Goal: Find specific page/section: Find specific page/section

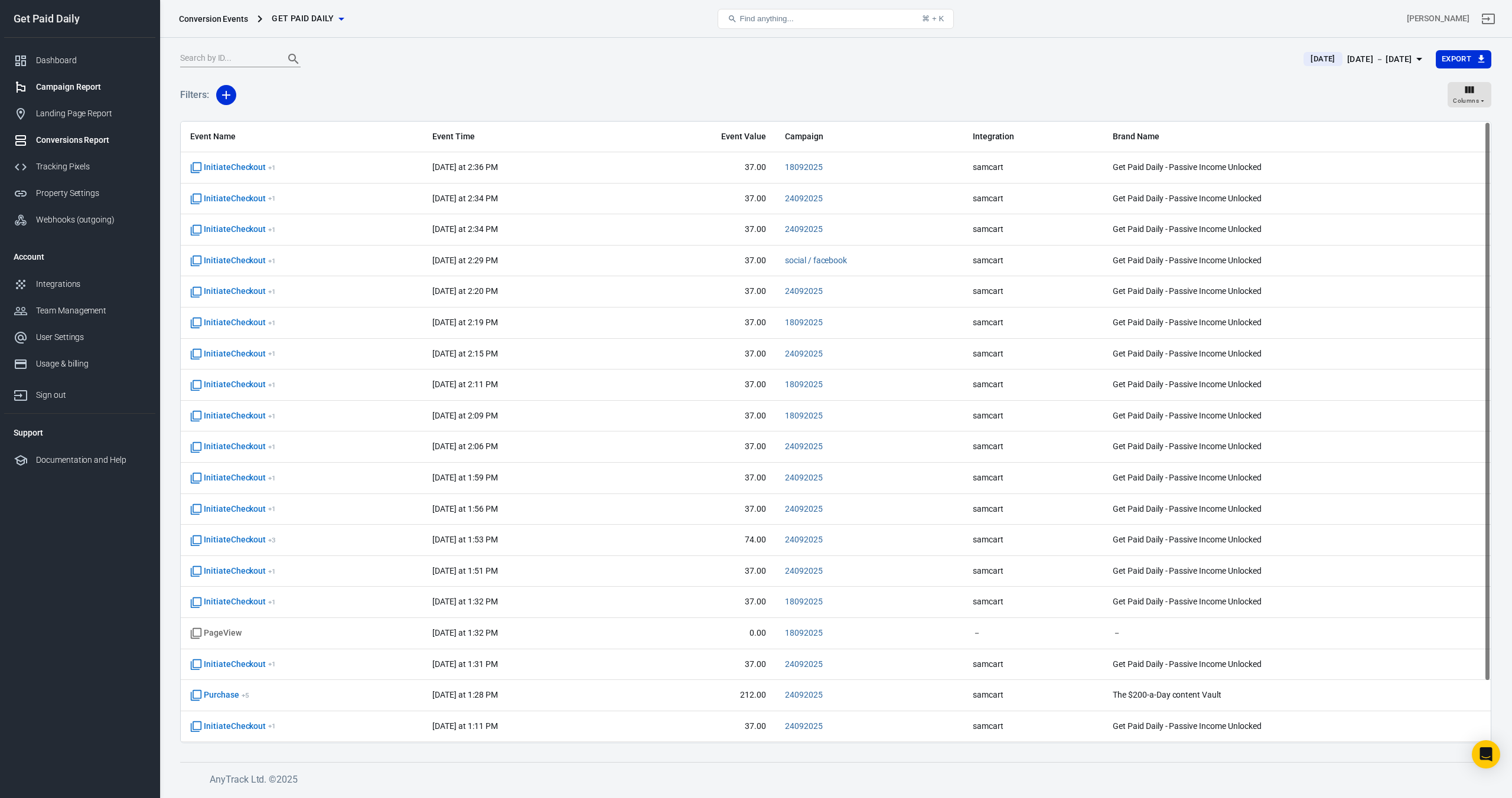
click at [46, 84] on div "Campaign Report" at bounding box center [90, 87] width 109 height 13
